Goal: Navigation & Orientation: Find specific page/section

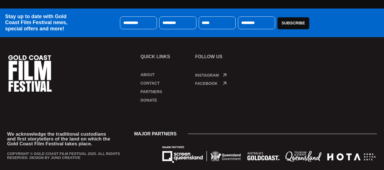
scroll to position [322, 0]
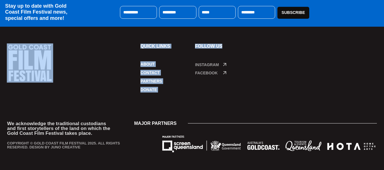
drag, startPoint x: 383, startPoint y: 137, endPoint x: 388, endPoint y: 48, distance: 89.5
click at [292, 98] on div "Quick links About Contact Partners Donate About Contact Partners Donate FOLLOW …" at bounding box center [192, 72] width 370 height 56
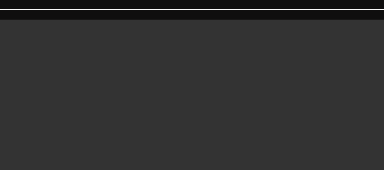
scroll to position [0, 0]
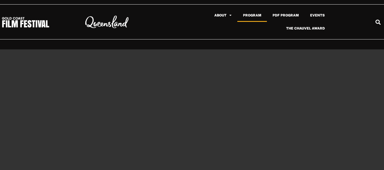
click at [247, 13] on link "Program" at bounding box center [253, 15] width 30 height 13
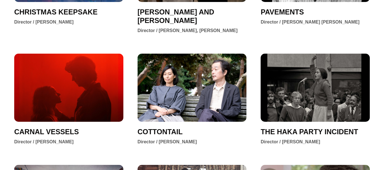
scroll to position [683, 0]
